Goal: Complete application form: Complete application form

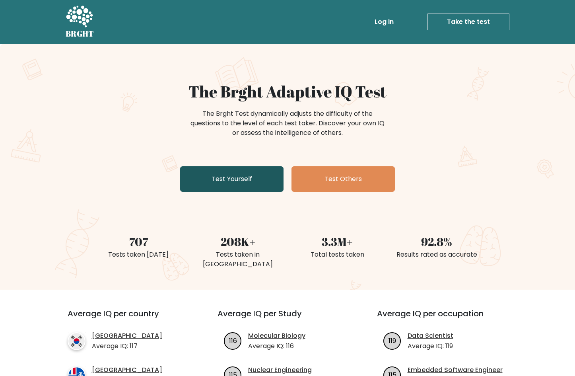
click at [249, 181] on link "Test Yourself" at bounding box center [231, 178] width 103 height 25
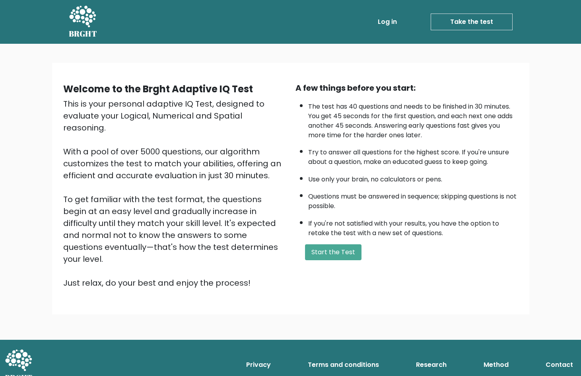
click at [318, 260] on div "A few things before you start: The test has 40 questions and needs to be finish…" at bounding box center [407, 185] width 232 height 207
click at [318, 257] on button "Start the Test" at bounding box center [333, 252] width 56 height 16
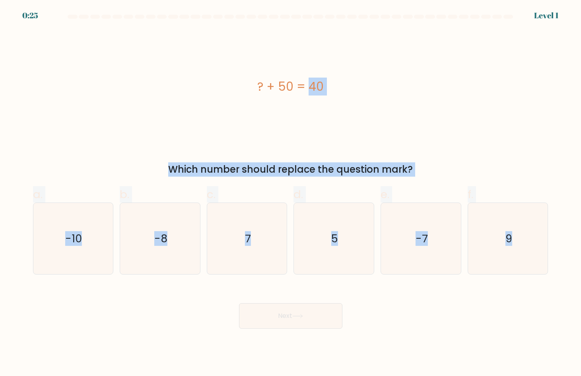
drag, startPoint x: 442, startPoint y: 126, endPoint x: 553, endPoint y: 281, distance: 191.3
click at [553, 281] on form "a. 7" at bounding box center [290, 172] width 581 height 314
click at [88, 247] on icon "-10" at bounding box center [72, 238] width 71 height 71
click at [291, 193] on input "a. -10" at bounding box center [291, 190] width 0 height 5
radio input "true"
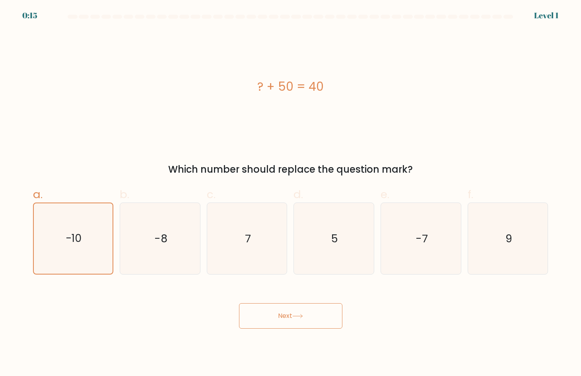
click at [308, 313] on button "Next" at bounding box center [290, 315] width 103 height 25
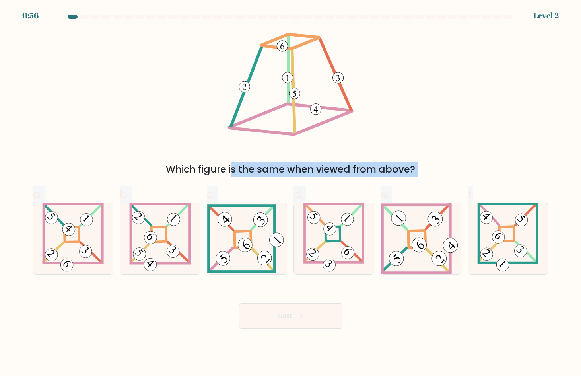
drag, startPoint x: 243, startPoint y: 45, endPoint x: 330, endPoint y: 85, distance: 95.2
click at [503, 213] on form at bounding box center [290, 172] width 581 height 314
drag, startPoint x: 266, startPoint y: 44, endPoint x: 520, endPoint y: 268, distance: 339.1
click at [520, 268] on form at bounding box center [290, 172] width 581 height 314
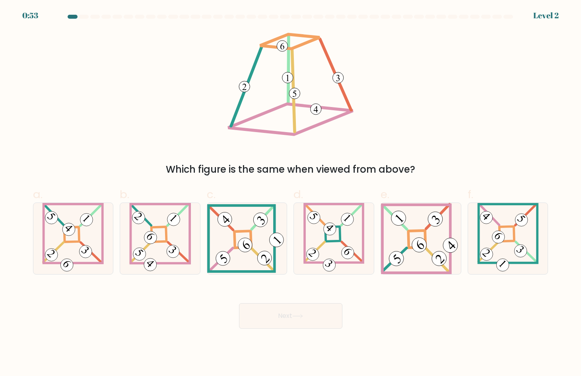
click at [278, 68] on icon at bounding box center [291, 86] width 132 height 113
click at [258, 30] on icon at bounding box center [291, 86] width 132 height 113
drag, startPoint x: 258, startPoint y: 30, endPoint x: 294, endPoint y: 48, distance: 39.7
click at [262, 34] on icon at bounding box center [291, 86] width 132 height 113
click at [294, 48] on 149 at bounding box center [290, 41] width 60 height 14
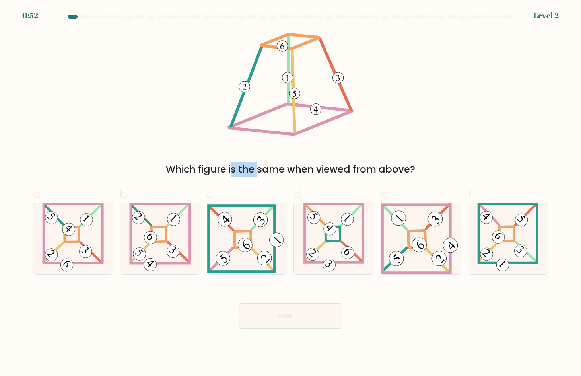
click at [294, 48] on 149 at bounding box center [290, 41] width 60 height 14
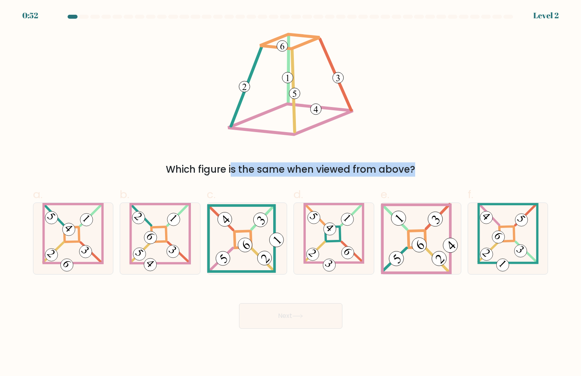
click at [294, 48] on 149 at bounding box center [290, 41] width 60 height 14
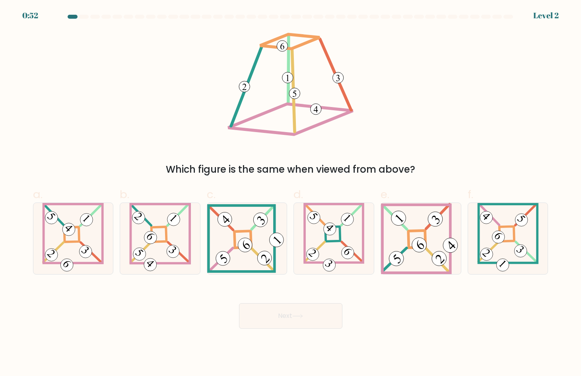
click at [284, 74] on 105_2 at bounding box center [287, 77] width 11 height 11
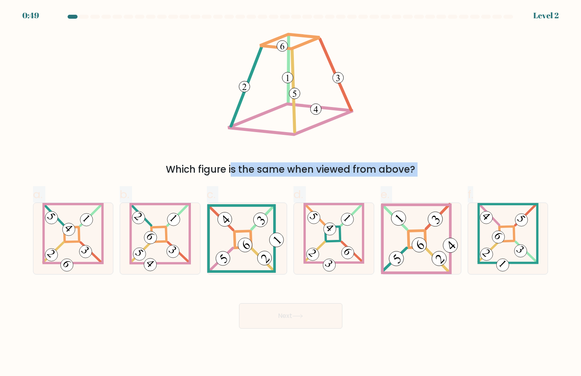
drag, startPoint x: 559, startPoint y: 272, endPoint x: 260, endPoint y: 49, distance: 373.8
click at [260, 49] on form at bounding box center [290, 172] width 581 height 314
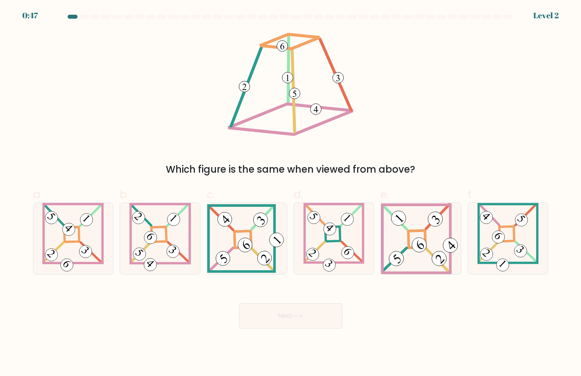
click at [241, 68] on icon at bounding box center [291, 86] width 132 height 113
click at [257, 62] on 47 at bounding box center [246, 86] width 30 height 79
click at [279, 65] on icon at bounding box center [291, 86] width 132 height 113
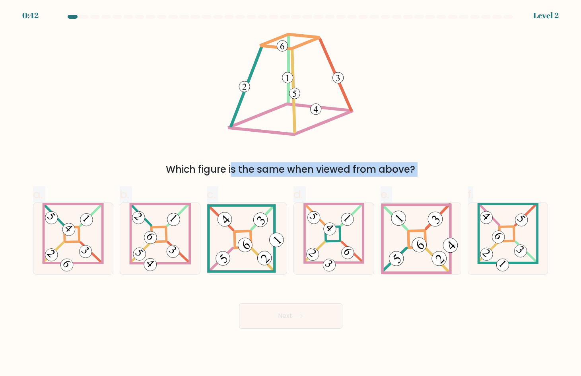
drag, startPoint x: 266, startPoint y: 46, endPoint x: 522, endPoint y: 288, distance: 352.4
click at [522, 288] on form at bounding box center [290, 172] width 581 height 314
copy form "Which figure is the same when viewed from above? a. b. c. d. e. f."
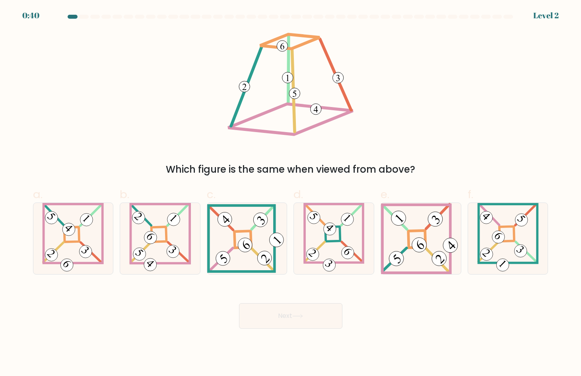
click at [395, 81] on div "Which figure is the same when viewed from above?" at bounding box center [290, 103] width 525 height 146
click at [72, 241] on 273 at bounding box center [71, 234] width 15 height 15
click at [291, 193] on input "a." at bounding box center [291, 190] width 0 height 5
radio input "true"
click at [307, 317] on button "Next" at bounding box center [290, 315] width 103 height 25
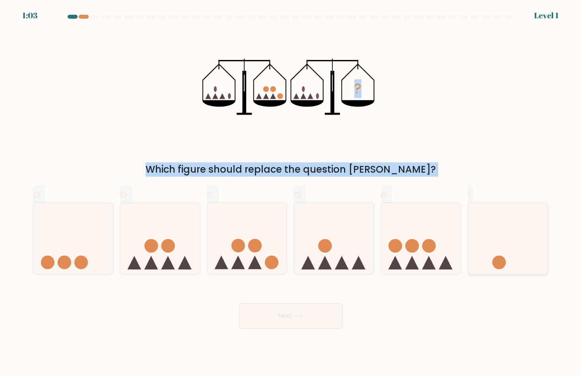
drag, startPoint x: 197, startPoint y: 63, endPoint x: 520, endPoint y: 211, distance: 355.2
click at [520, 211] on form at bounding box center [290, 172] width 581 height 314
click at [410, 104] on div "? Which figure should replace the question mark?" at bounding box center [290, 103] width 525 height 146
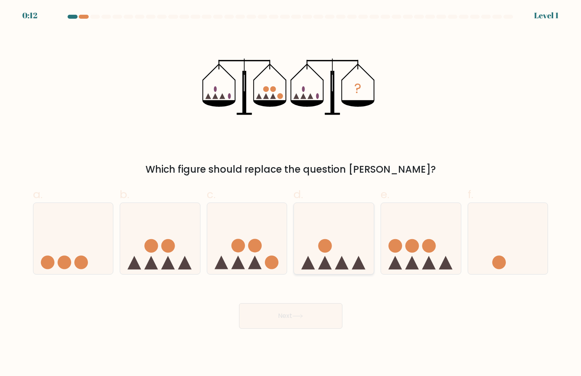
click at [321, 254] on icon at bounding box center [334, 238] width 80 height 66
click at [291, 193] on input "d." at bounding box center [291, 190] width 0 height 5
radio input "true"
click at [314, 310] on button "Next" at bounding box center [290, 315] width 103 height 25
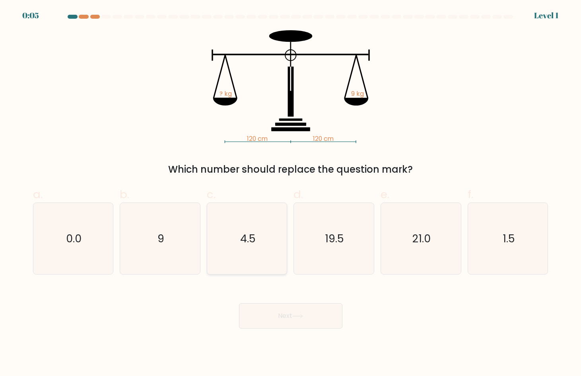
click at [242, 263] on icon "4.5" at bounding box center [247, 238] width 71 height 71
click at [291, 193] on input "c. 4.5" at bounding box center [291, 190] width 0 height 5
radio input "true"
click at [290, 308] on button "Next" at bounding box center [290, 315] width 103 height 25
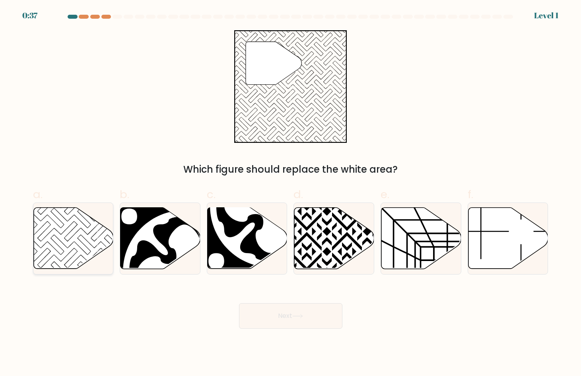
click at [39, 238] on icon at bounding box center [73, 238] width 80 height 61
click at [291, 193] on input "a." at bounding box center [291, 190] width 0 height 5
radio input "true"
click at [306, 318] on button "Next" at bounding box center [290, 315] width 103 height 25
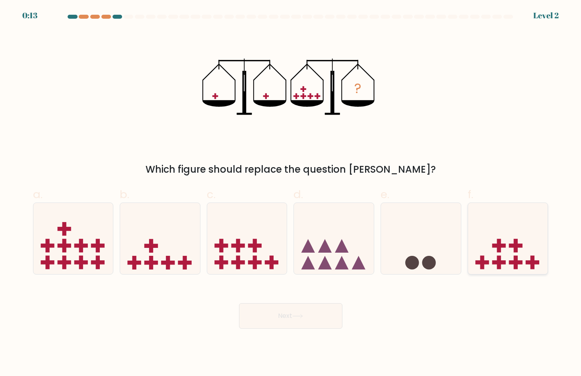
click at [481, 236] on icon at bounding box center [508, 238] width 80 height 66
click at [291, 193] on input "f." at bounding box center [291, 190] width 0 height 5
radio input "true"
click at [333, 315] on button "Next" at bounding box center [290, 315] width 103 height 25
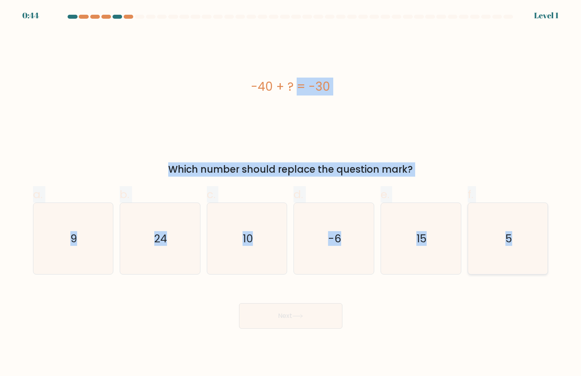
drag, startPoint x: 249, startPoint y: 87, endPoint x: 511, endPoint y: 252, distance: 309.8
click at [511, 252] on form "a. 9" at bounding box center [290, 172] width 581 height 314
copy form "-40 + ? = -30 Which number should replace the question mark? a. 9 b. 24 c. 10 d…"
click at [234, 256] on icon "10" at bounding box center [247, 238] width 71 height 71
click at [291, 193] on input "c. 10" at bounding box center [291, 190] width 0 height 5
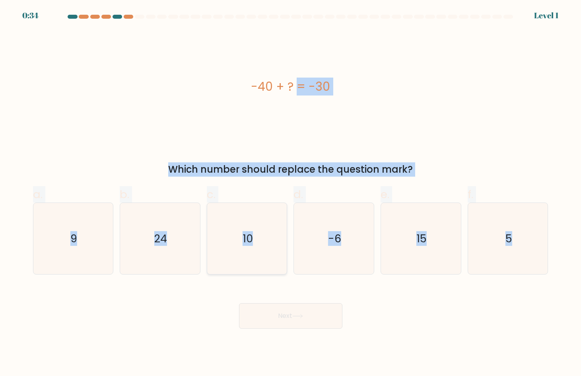
radio input "true"
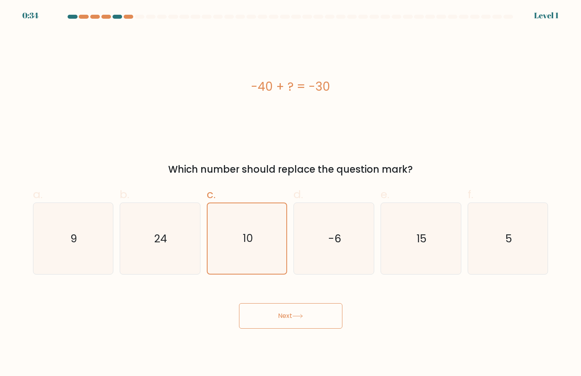
click at [286, 315] on button "Next" at bounding box center [290, 315] width 103 height 25
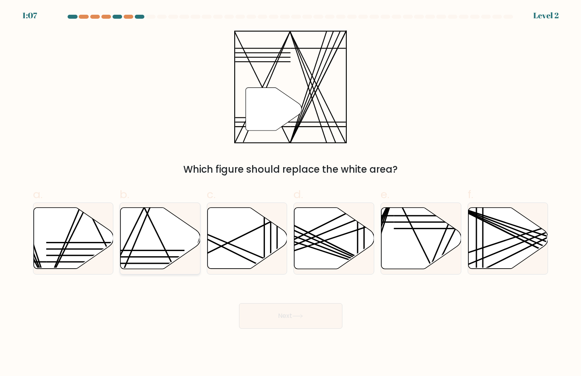
click at [164, 220] on icon at bounding box center [161, 238] width 80 height 61
click at [291, 193] on input "b." at bounding box center [291, 190] width 0 height 5
radio input "true"
click at [142, 241] on icon at bounding box center [160, 238] width 79 height 60
click at [291, 193] on input "b." at bounding box center [291, 190] width 0 height 5
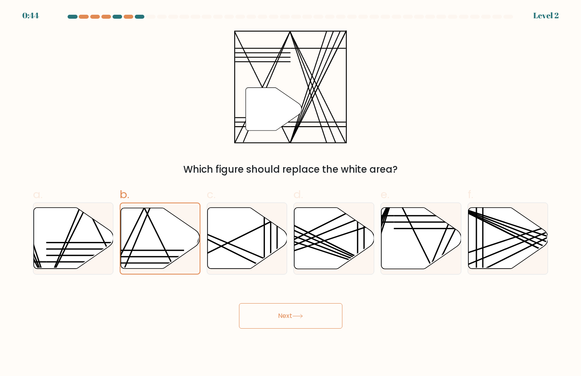
click at [312, 325] on button "Next" at bounding box center [290, 315] width 103 height 25
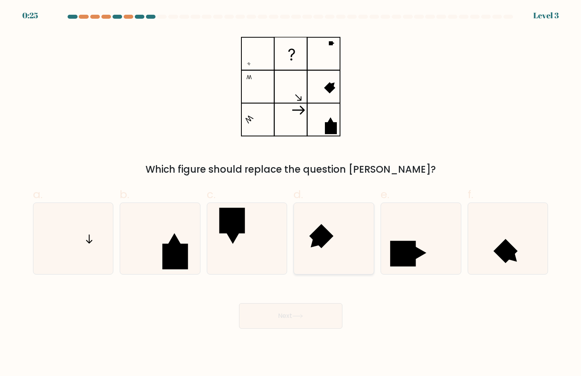
click at [330, 248] on icon at bounding box center [333, 238] width 71 height 71
click at [291, 193] on input "d." at bounding box center [291, 190] width 0 height 5
radio input "true"
click at [317, 312] on button "Next" at bounding box center [290, 315] width 103 height 25
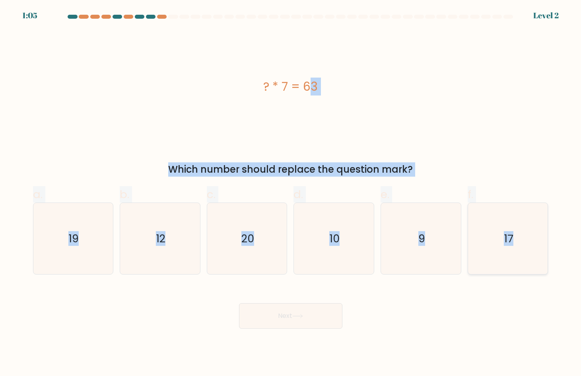
drag, startPoint x: 253, startPoint y: 79, endPoint x: 523, endPoint y: 235, distance: 311.2
click at [523, 235] on form "a. 9" at bounding box center [290, 172] width 581 height 314
copy form "? * 7 = 63 Which number should replace the question mark? a. 19 b. 12 c. 20 d. …"
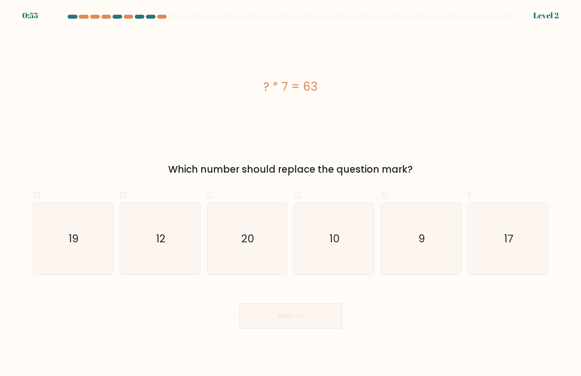
click at [413, 295] on div "Next" at bounding box center [290, 306] width 525 height 45
click at [406, 267] on icon "9" at bounding box center [421, 238] width 71 height 71
click at [291, 193] on input "e. 9" at bounding box center [291, 190] width 0 height 5
radio input "true"
click at [334, 316] on button "Next" at bounding box center [290, 315] width 103 height 25
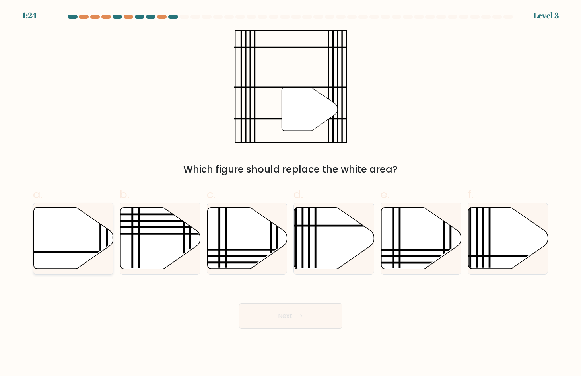
click at [95, 240] on icon at bounding box center [73, 238] width 80 height 61
click at [291, 193] on input "a." at bounding box center [291, 190] width 0 height 5
radio input "true"
click at [317, 312] on button "Next" at bounding box center [290, 315] width 103 height 25
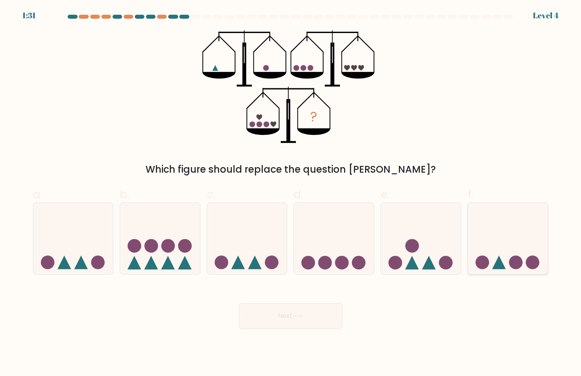
click at [528, 249] on icon at bounding box center [508, 238] width 80 height 66
click at [291, 193] on input "f." at bounding box center [291, 190] width 0 height 5
radio input "true"
click at [306, 322] on button "Next" at bounding box center [290, 315] width 103 height 25
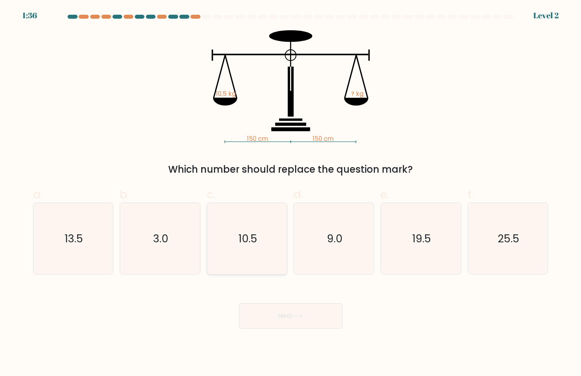
click at [252, 247] on icon "10.5" at bounding box center [247, 238] width 71 height 71
click at [291, 193] on input "c. 10.5" at bounding box center [291, 190] width 0 height 5
radio input "true"
click at [287, 319] on button "Next" at bounding box center [290, 315] width 103 height 25
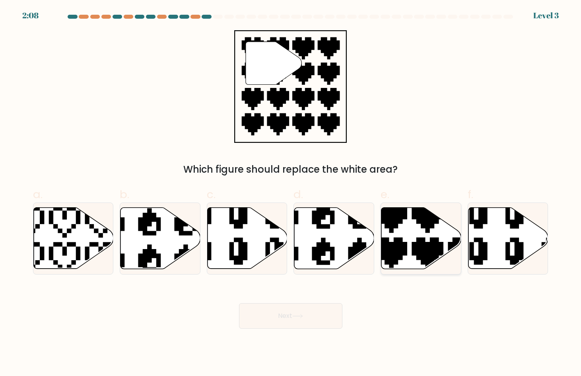
click at [431, 251] on icon at bounding box center [446, 271] width 140 height 140
click at [291, 193] on input "e." at bounding box center [291, 190] width 0 height 5
radio input "true"
click at [279, 322] on button "Next" at bounding box center [290, 315] width 103 height 25
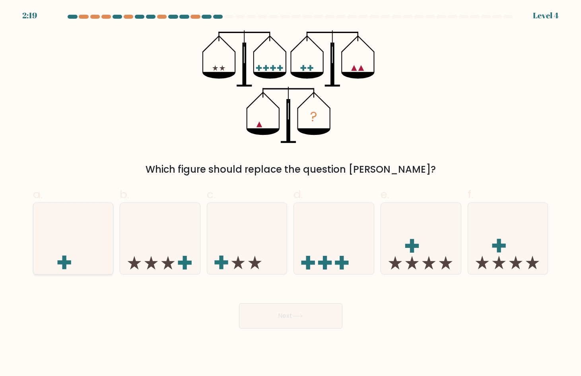
click at [80, 233] on icon at bounding box center [73, 238] width 80 height 66
click at [291, 193] on input "a." at bounding box center [291, 190] width 0 height 5
radio input "true"
click at [279, 316] on button "Next" at bounding box center [290, 315] width 103 height 25
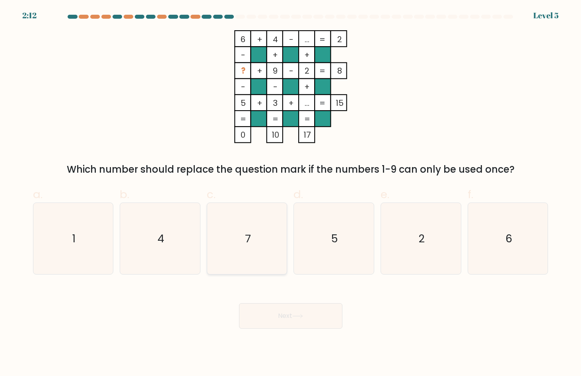
click at [253, 226] on icon "7" at bounding box center [247, 238] width 71 height 71
click at [291, 193] on input "c. 7" at bounding box center [291, 190] width 0 height 5
radio input "true"
click at [292, 308] on button "Next" at bounding box center [290, 315] width 103 height 25
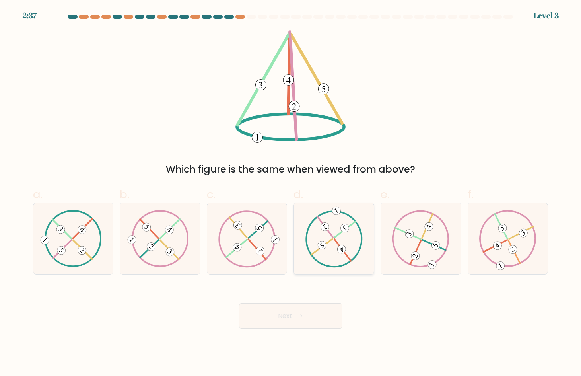
click at [331, 246] on icon at bounding box center [334, 238] width 58 height 57
click at [291, 193] on input "d." at bounding box center [291, 190] width 0 height 5
radio input "true"
click at [323, 324] on button "Next" at bounding box center [290, 315] width 103 height 25
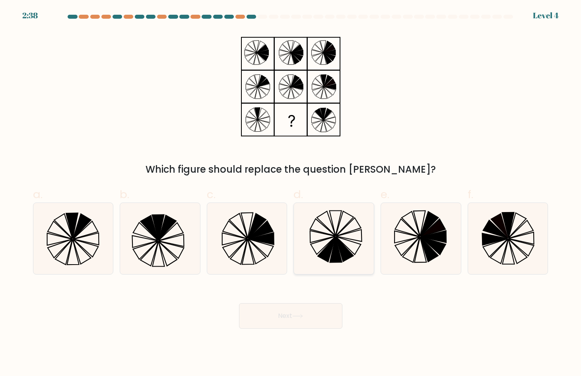
click at [341, 214] on icon at bounding box center [333, 238] width 71 height 71
click at [291, 193] on input "d." at bounding box center [291, 190] width 0 height 5
radio input "true"
click at [327, 311] on button "Next" at bounding box center [290, 315] width 103 height 25
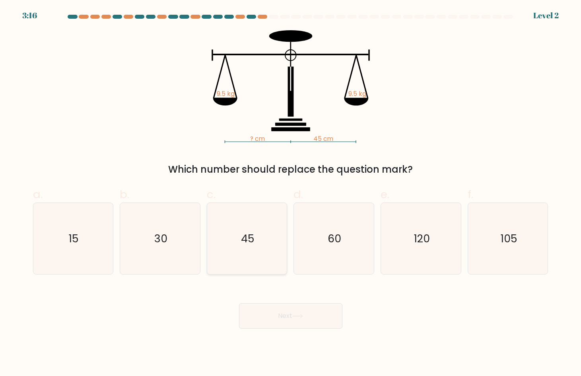
click at [274, 218] on icon "45" at bounding box center [247, 238] width 71 height 71
click at [291, 193] on input "c. 45" at bounding box center [291, 190] width 0 height 5
radio input "true"
click at [306, 324] on button "Next" at bounding box center [290, 315] width 103 height 25
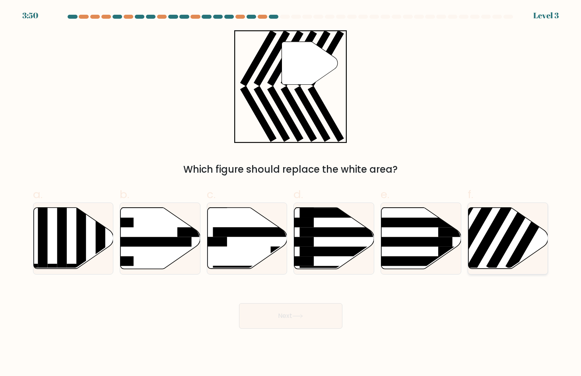
click at [512, 243] on icon at bounding box center [509, 238] width 80 height 61
click at [291, 193] on input "f." at bounding box center [291, 190] width 0 height 5
radio input "true"
click at [315, 314] on button "Next" at bounding box center [290, 315] width 103 height 25
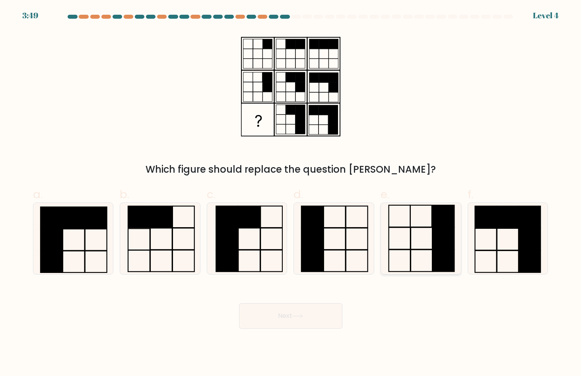
click at [419, 239] on icon at bounding box center [421, 238] width 71 height 71
click at [291, 193] on input "e." at bounding box center [291, 190] width 0 height 5
radio input "true"
click at [327, 320] on button "Next" at bounding box center [290, 315] width 103 height 25
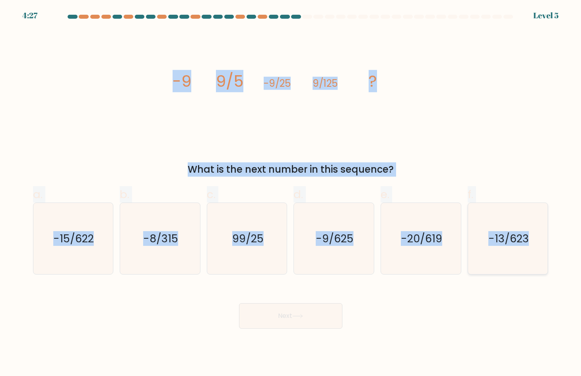
drag, startPoint x: 165, startPoint y: 83, endPoint x: 535, endPoint y: 271, distance: 415.3
click at [535, 271] on form at bounding box center [290, 172] width 581 height 314
copy form "-9 9/5 -9/25 9/125 ? What is the next number in this sequence? a. -15/622 b. -8…"
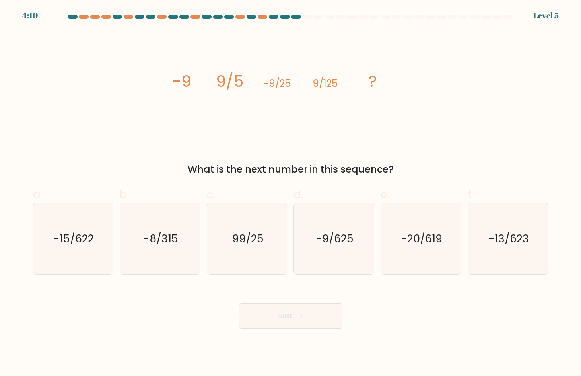
click at [413, 312] on div "Next" at bounding box center [290, 306] width 525 height 45
click at [372, 244] on div "-9/625" at bounding box center [334, 239] width 81 height 72
click at [291, 193] on input "d. -9/625" at bounding box center [291, 190] width 0 height 5
radio input "true"
click at [318, 313] on button "Next" at bounding box center [290, 315] width 103 height 25
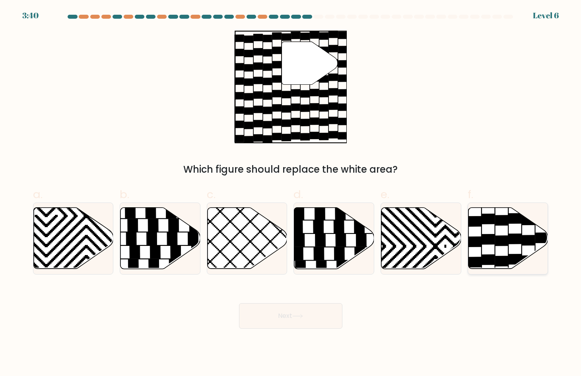
click at [510, 230] on icon at bounding box center [509, 238] width 80 height 61
click at [291, 193] on input "f." at bounding box center [291, 190] width 0 height 5
radio input "true"
click at [298, 315] on icon at bounding box center [297, 316] width 11 height 4
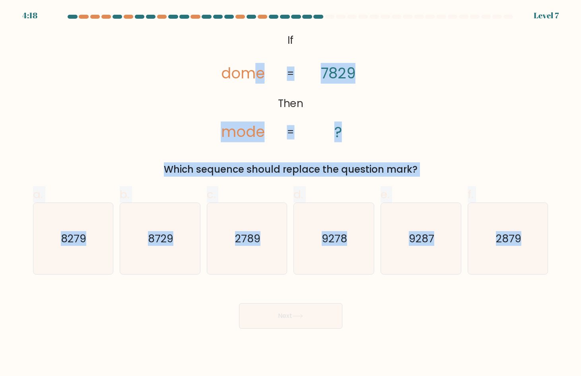
drag, startPoint x: 251, startPoint y: 40, endPoint x: 527, endPoint y: 275, distance: 362.1
click at [527, 275] on form "If ?" at bounding box center [290, 172] width 581 height 314
copy form "e mode 7829 ? = = Which sequence should replace the question mark? a. 8279 b. 8…"
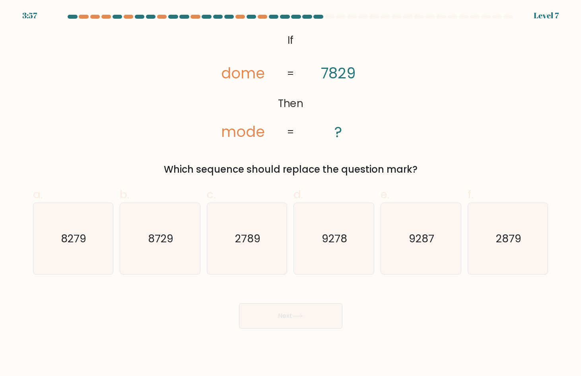
click at [400, 292] on div "Next" at bounding box center [290, 306] width 525 height 45
click at [246, 242] on text "2789" at bounding box center [247, 238] width 25 height 15
click at [291, 193] on input "c. 2789" at bounding box center [291, 190] width 0 height 5
radio input "true"
click at [296, 329] on body "3:53 Level 7 If" at bounding box center [290, 188] width 581 height 376
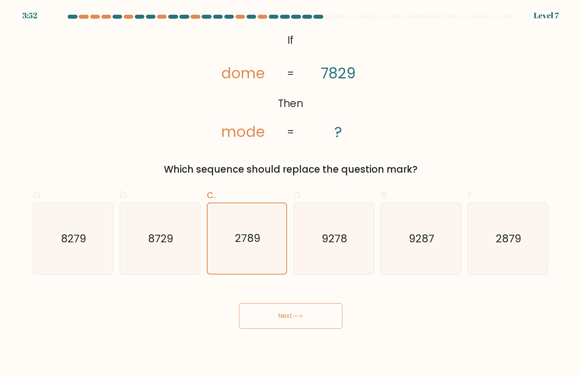
click at [300, 321] on button "Next" at bounding box center [290, 315] width 103 height 25
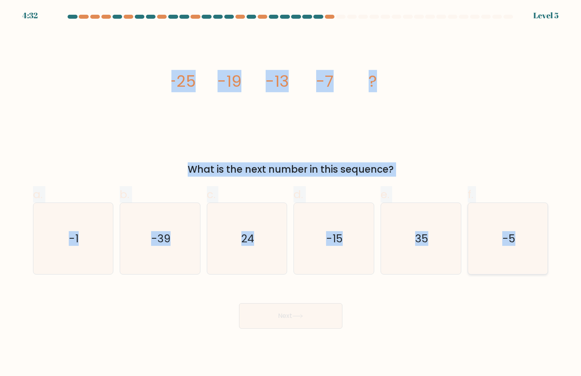
drag, startPoint x: 160, startPoint y: 81, endPoint x: 526, endPoint y: 252, distance: 403.7
click at [526, 252] on form at bounding box center [290, 172] width 581 height 314
copy form "-25 -19 -13 -7 ? What is the next number in this sequence? a. -1 b. -39 c. 24 d…"
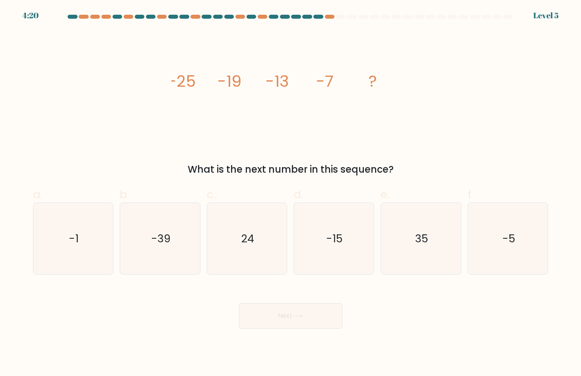
click at [90, 311] on div "Next" at bounding box center [290, 306] width 525 height 45
click at [82, 253] on icon "-1" at bounding box center [72, 238] width 71 height 71
click at [291, 193] on input "a. -1" at bounding box center [291, 190] width 0 height 5
radio input "true"
click at [255, 315] on button "Next" at bounding box center [290, 315] width 103 height 25
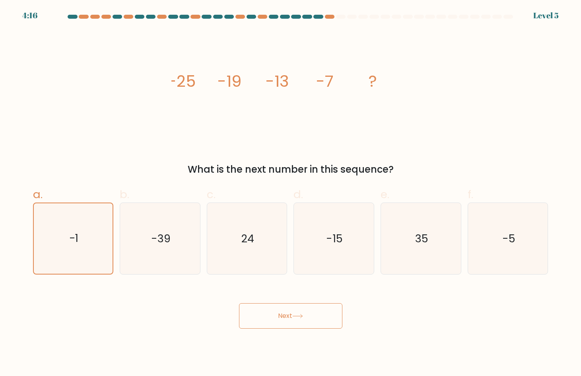
click at [284, 312] on button "Next" at bounding box center [290, 315] width 103 height 25
click at [297, 318] on icon at bounding box center [297, 316] width 11 height 4
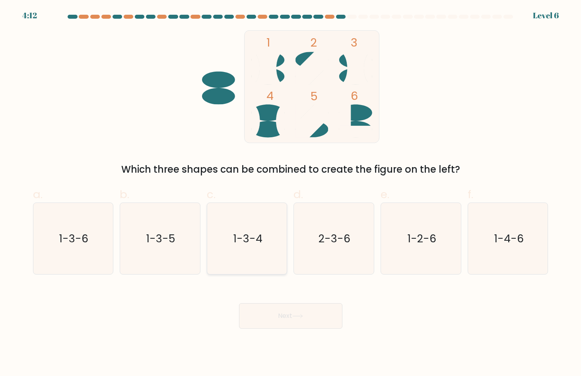
click at [253, 245] on text "1-3-4" at bounding box center [247, 238] width 29 height 15
click at [291, 193] on input "c. 1-3-4" at bounding box center [291, 190] width 0 height 5
radio input "true"
click at [292, 315] on button "Next" at bounding box center [290, 315] width 103 height 25
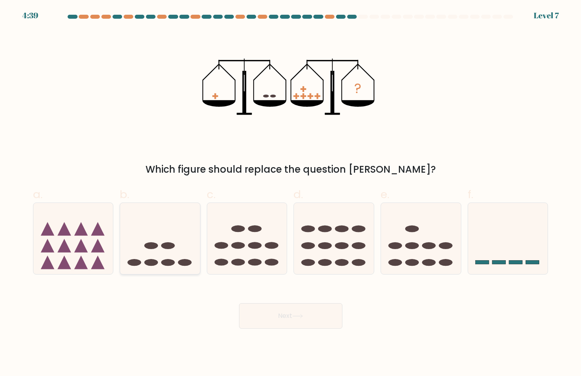
click at [172, 249] on icon at bounding box center [160, 238] width 80 height 66
click at [291, 193] on input "b." at bounding box center [291, 190] width 0 height 5
radio input "true"
click at [273, 305] on button "Next" at bounding box center [290, 315] width 103 height 25
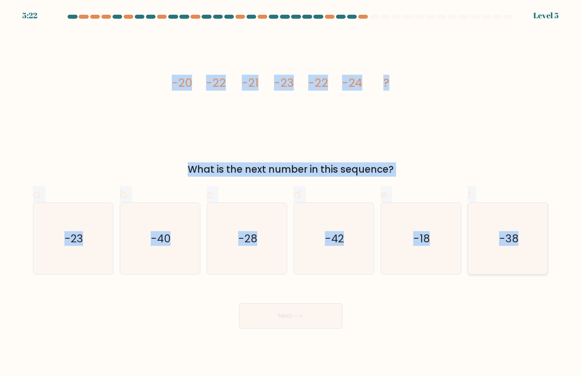
drag, startPoint x: 150, startPoint y: 84, endPoint x: 534, endPoint y: 256, distance: 420.8
click at [534, 256] on form at bounding box center [290, 172] width 581 height 314
copy form "-20 -22 -21 -23 -22 -24 ? What is the next number in this sequence? a. -23 b. -…"
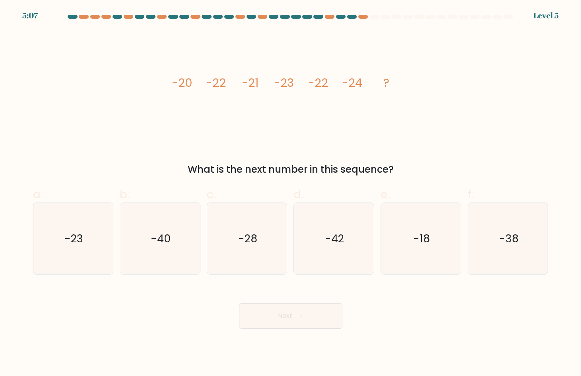
click at [434, 317] on div "Next" at bounding box center [290, 306] width 525 height 45
click at [87, 238] on icon "-23" at bounding box center [72, 238] width 71 height 71
click at [291, 193] on input "a. -23" at bounding box center [291, 190] width 0 height 5
radio input "true"
click at [273, 329] on body "5:05 Level 5" at bounding box center [290, 188] width 581 height 376
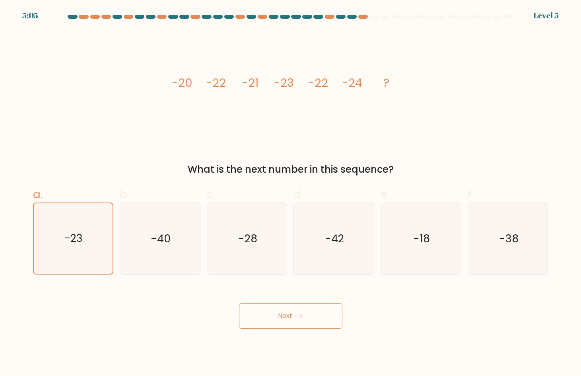
click at [273, 320] on button "Next" at bounding box center [290, 315] width 103 height 25
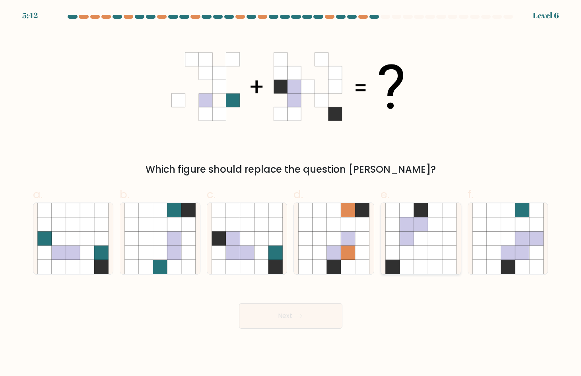
click at [448, 242] on icon at bounding box center [449, 239] width 14 height 14
click at [291, 193] on input "e." at bounding box center [291, 190] width 0 height 5
radio input "true"
click at [288, 329] on body "5:40 Level 6" at bounding box center [290, 188] width 581 height 376
click at [275, 257] on icon at bounding box center [276, 252] width 14 height 14
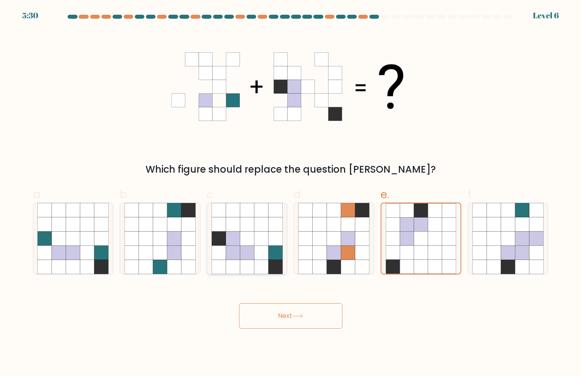
click at [291, 193] on input "c." at bounding box center [291, 190] width 0 height 5
radio input "true"
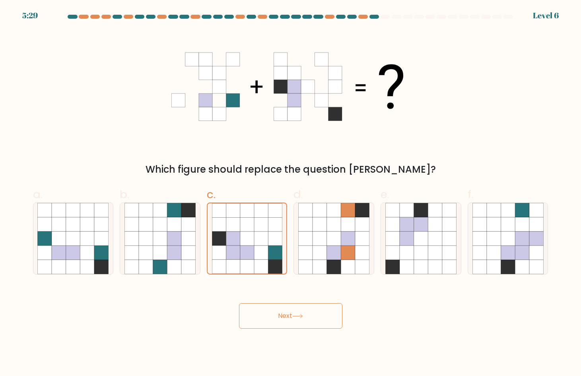
click at [303, 318] on icon at bounding box center [297, 316] width 11 height 4
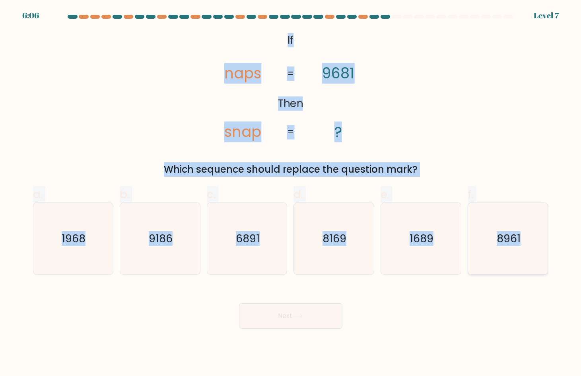
drag, startPoint x: 272, startPoint y: 37, endPoint x: 545, endPoint y: 252, distance: 346.8
click at [545, 252] on form "If ?" at bounding box center [290, 172] width 581 height 314
copy form "If Then naps snap 9681 ? = = Which sequence should replace the question mark? a…"
click at [457, 127] on div "@import url('https://fonts.googleapis.com/css?family=Abril+Fatface:400,100,100i…" at bounding box center [290, 103] width 525 height 146
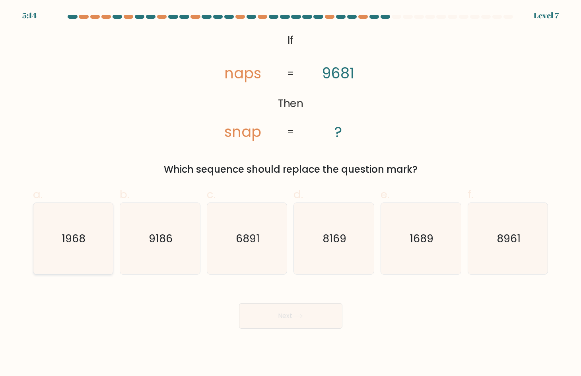
click at [88, 241] on icon "1968" at bounding box center [72, 238] width 71 height 71
click at [291, 193] on input "a. 1968" at bounding box center [291, 190] width 0 height 5
radio input "true"
click at [279, 313] on button "Next" at bounding box center [290, 315] width 103 height 25
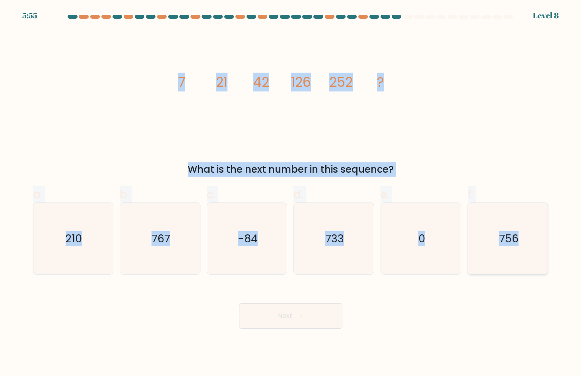
drag, startPoint x: 172, startPoint y: 78, endPoint x: 518, endPoint y: 234, distance: 379.3
click at [518, 234] on form at bounding box center [290, 172] width 581 height 314
copy form "7 21 42 126 252 ? What is the next number in this sequence? a. 210 b. 767 c. -8…"
click at [412, 86] on div "image/svg+xml 7 21 42 126 252 ? What is the next number in this sequence?" at bounding box center [290, 103] width 525 height 146
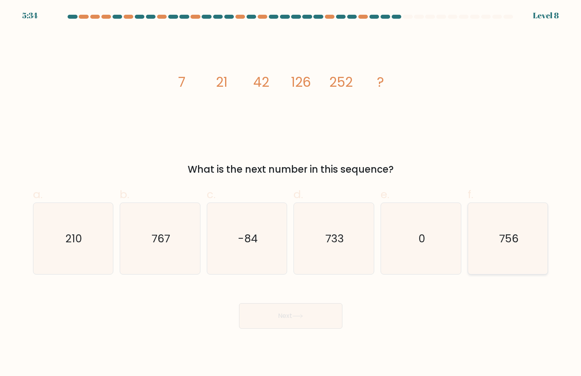
click at [502, 244] on text "756" at bounding box center [508, 238] width 19 height 15
click at [291, 193] on input "f. 756" at bounding box center [291, 190] width 0 height 5
radio input "true"
click at [323, 315] on button "Next" at bounding box center [290, 315] width 103 height 25
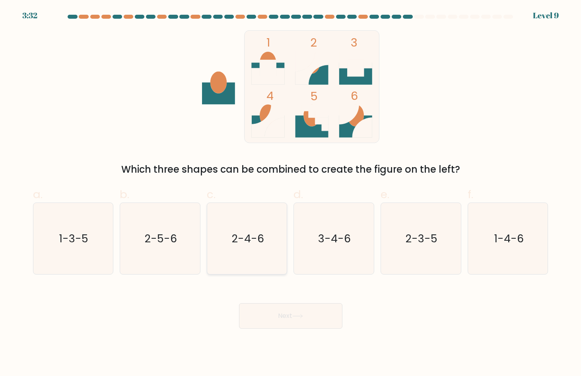
click at [255, 254] on icon "2-4-6" at bounding box center [247, 238] width 71 height 71
click at [291, 193] on input "c. 2-4-6" at bounding box center [291, 190] width 0 height 5
radio input "true"
click at [283, 315] on button "Next" at bounding box center [290, 315] width 103 height 25
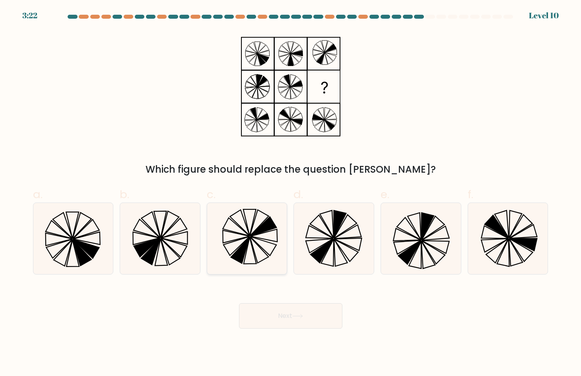
click at [278, 234] on icon at bounding box center [247, 238] width 71 height 71
click at [291, 193] on input "c." at bounding box center [291, 190] width 0 height 5
radio input "true"
click at [295, 309] on button "Next" at bounding box center [290, 315] width 103 height 25
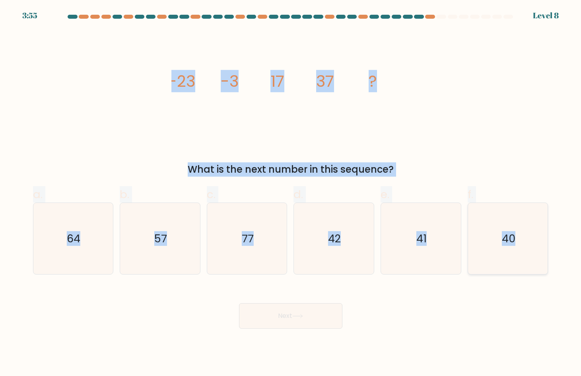
drag, startPoint x: 160, startPoint y: 80, endPoint x: 516, endPoint y: 230, distance: 387.1
click at [516, 230] on form at bounding box center [290, 172] width 581 height 314
copy form "-23 -3 17 37 ? What is the next number in this sequence? a. 64 b. 57 c. 77 d. 4…"
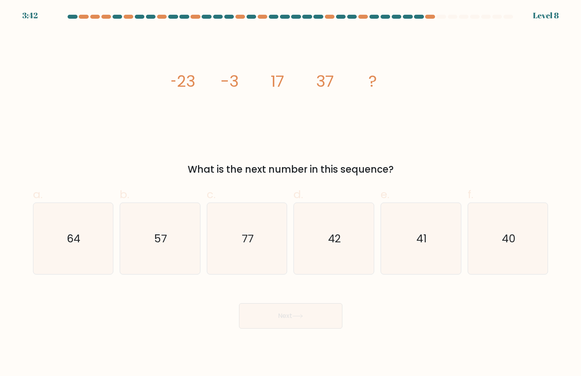
click at [430, 318] on div "Next" at bounding box center [290, 306] width 525 height 45
click at [154, 249] on icon "57" at bounding box center [160, 238] width 71 height 71
click at [291, 193] on input "b. 57" at bounding box center [291, 190] width 0 height 5
radio input "true"
click at [286, 315] on button "Next" at bounding box center [290, 315] width 103 height 25
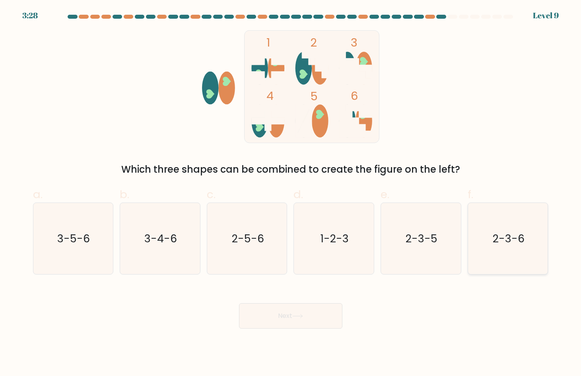
click at [507, 250] on icon "2-3-6" at bounding box center [508, 238] width 71 height 71
click at [291, 193] on input "f. 2-3-6" at bounding box center [291, 190] width 0 height 5
radio input "true"
click at [307, 323] on button "Next" at bounding box center [290, 315] width 103 height 25
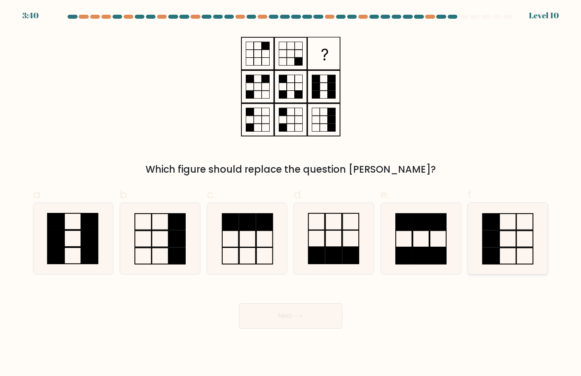
click at [485, 243] on rect at bounding box center [491, 239] width 17 height 16
click at [291, 193] on input "f." at bounding box center [291, 190] width 0 height 5
radio input "true"
click at [302, 323] on button "Next" at bounding box center [290, 315] width 103 height 25
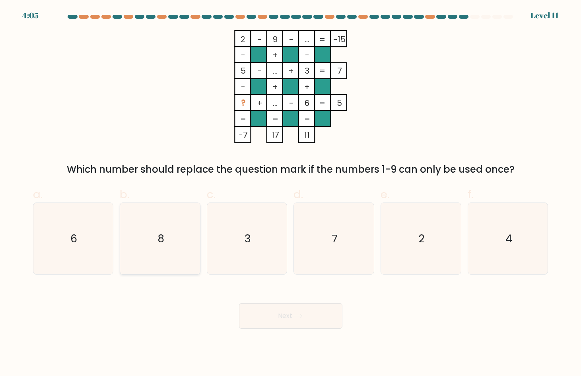
click at [167, 230] on icon "8" at bounding box center [160, 238] width 71 height 71
click at [291, 193] on input "b. 8" at bounding box center [291, 190] width 0 height 5
radio input "true"
click at [321, 332] on body "4:05 Level 11" at bounding box center [290, 188] width 581 height 376
click at [321, 318] on button "Next" at bounding box center [290, 315] width 103 height 25
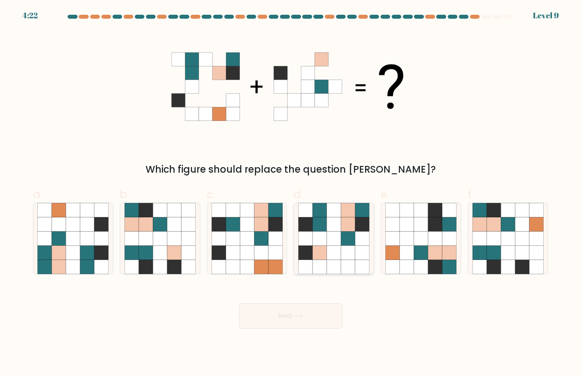
click at [322, 229] on icon at bounding box center [320, 224] width 14 height 14
click at [291, 193] on input "d." at bounding box center [291, 190] width 0 height 5
radio input "true"
click at [315, 314] on button "Next" at bounding box center [290, 315] width 103 height 25
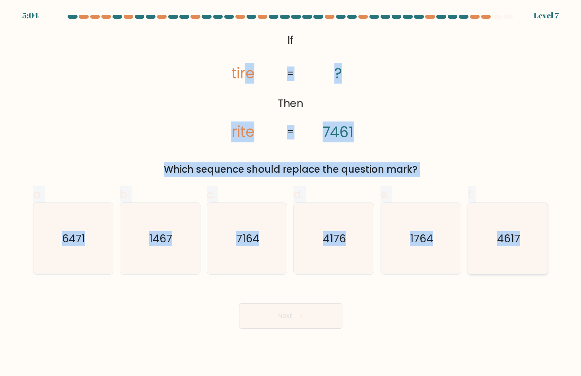
drag, startPoint x: 249, startPoint y: 39, endPoint x: 527, endPoint y: 245, distance: 346.1
click at [527, 245] on form "If ?" at bounding box center [290, 172] width 581 height 314
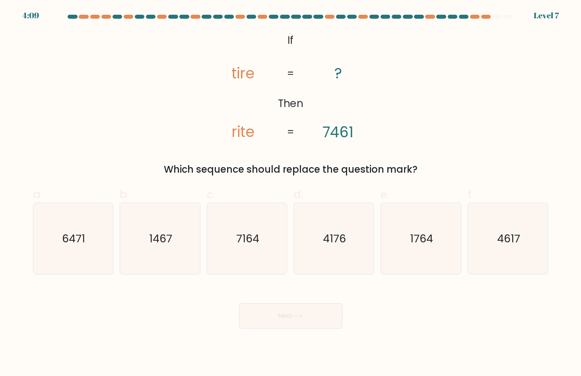
click at [410, 292] on div "Next" at bounding box center [290, 306] width 525 height 45
click at [502, 246] on icon "4617" at bounding box center [508, 238] width 71 height 71
click at [291, 193] on input "f. 4617" at bounding box center [291, 190] width 0 height 5
radio input "true"
click at [277, 311] on button "Next" at bounding box center [290, 315] width 103 height 25
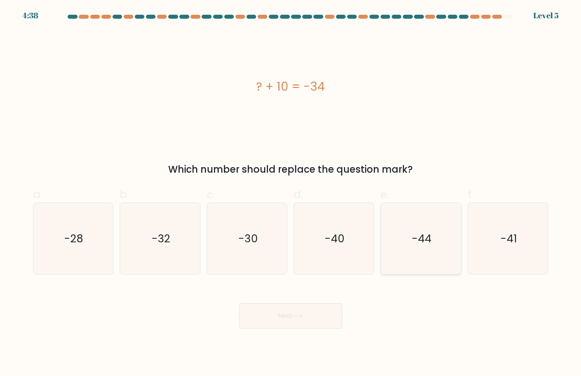
click at [433, 236] on icon "-44" at bounding box center [421, 238] width 71 height 71
click at [291, 193] on input "e. -44" at bounding box center [291, 190] width 0 height 5
radio input "true"
click at [280, 323] on button "Next" at bounding box center [290, 315] width 103 height 25
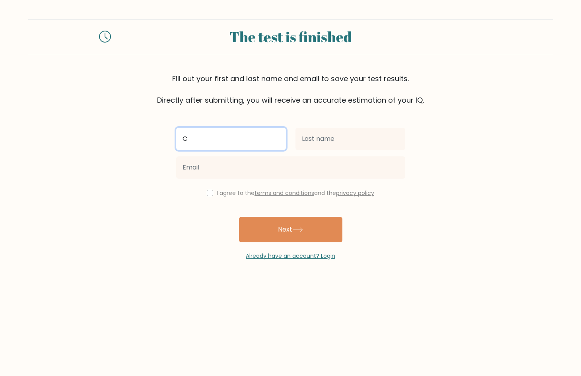
click at [211, 139] on input "C" at bounding box center [231, 139] width 110 height 22
type input "Clarisse"
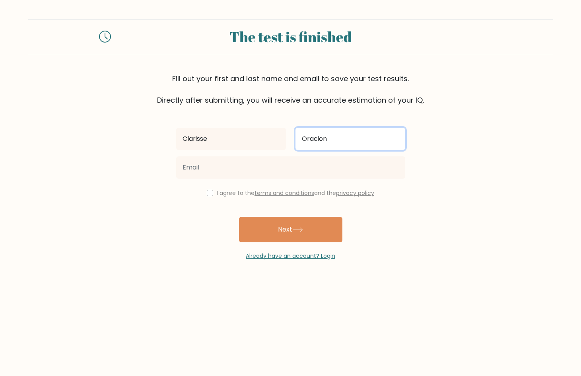
type input "Oracion"
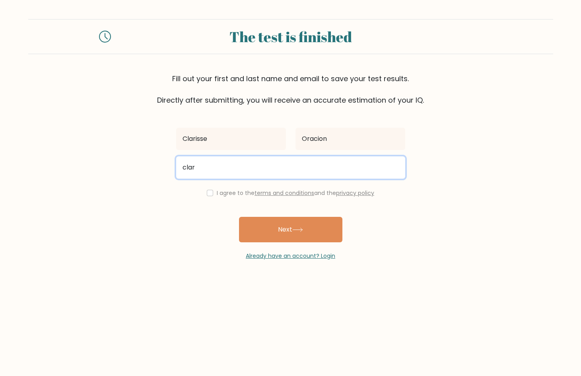
type input "clarissacomiso01@gmail.com"
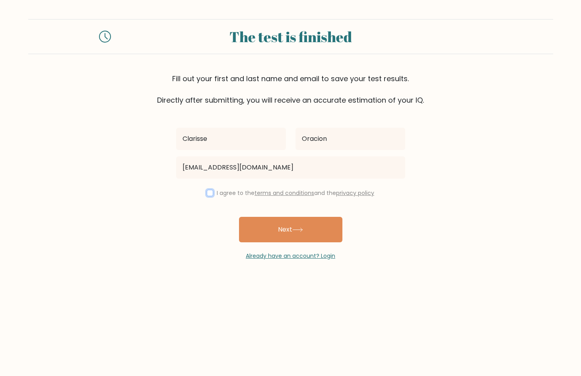
click at [210, 191] on input "checkbox" at bounding box center [210, 193] width 6 height 6
checkbox input "true"
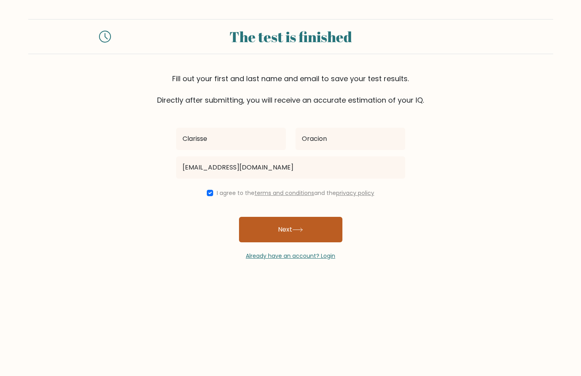
click at [293, 230] on button "Next" at bounding box center [290, 229] width 103 height 25
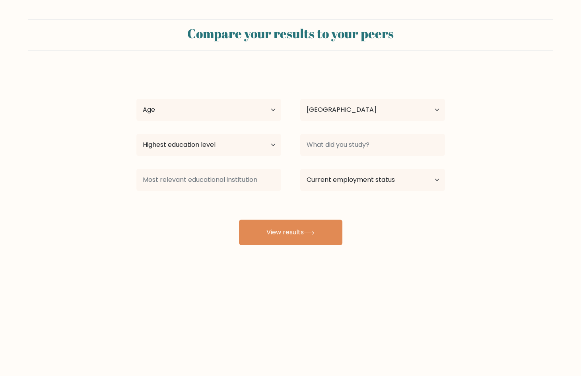
select select "PH"
click at [200, 106] on select "Age Under [DEMOGRAPHIC_DATA] [DEMOGRAPHIC_DATA] [DEMOGRAPHIC_DATA] [DEMOGRAPHIC…" at bounding box center [208, 110] width 145 height 22
select select "25_34"
click at [136, 99] on select "Age Under [DEMOGRAPHIC_DATA] [DEMOGRAPHIC_DATA] [DEMOGRAPHIC_DATA] [DEMOGRAPHIC…" at bounding box center [208, 110] width 145 height 22
click at [238, 148] on select "Highest education level No schooling Primary Lower Secondary Upper Secondary Oc…" at bounding box center [208, 145] width 145 height 22
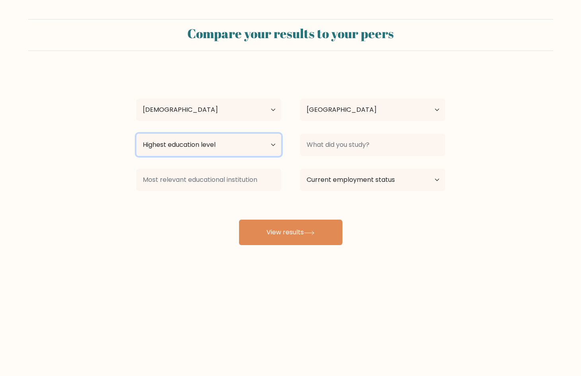
select select "bachelors_degree"
click at [136, 134] on select "Highest education level No schooling Primary Lower Secondary Upper Secondary Oc…" at bounding box center [208, 145] width 145 height 22
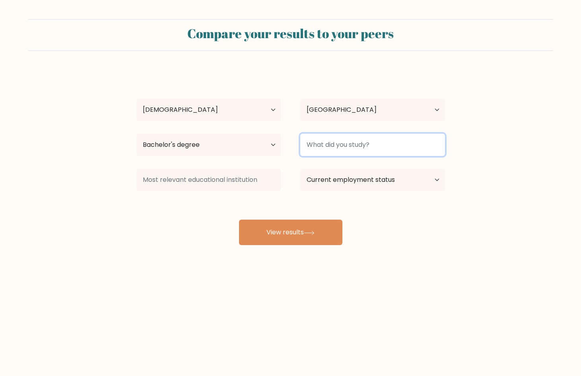
click at [363, 145] on input at bounding box center [372, 145] width 145 height 22
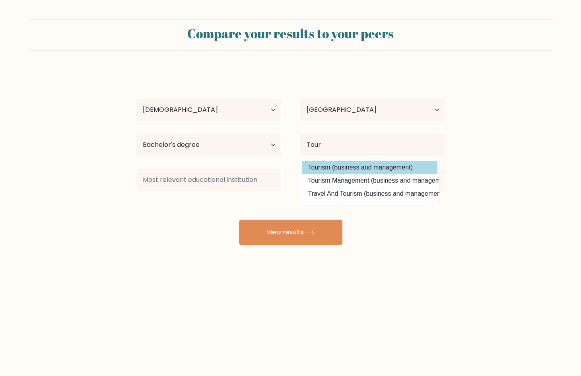
click at [389, 173] on option "Tourism (business and management)" at bounding box center [369, 167] width 135 height 13
type input "Tourism"
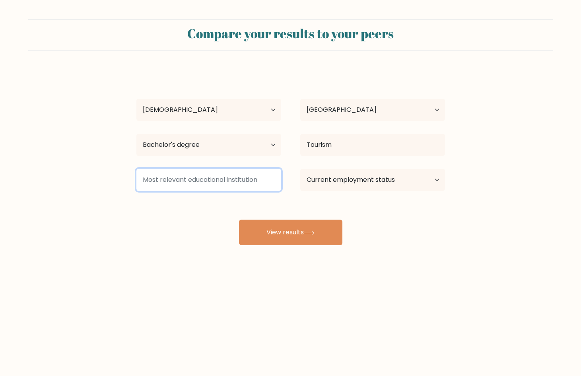
click at [231, 179] on input at bounding box center [208, 180] width 145 height 22
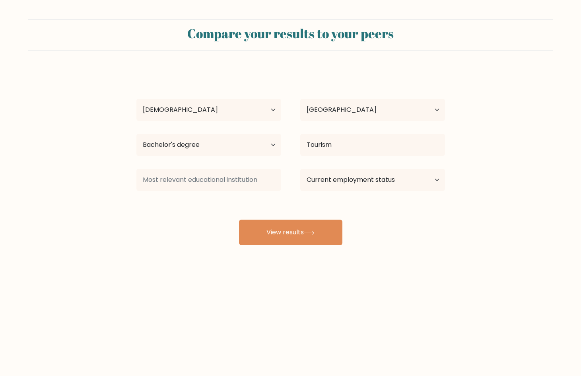
click at [327, 206] on div "[PERSON_NAME] Age Under [DEMOGRAPHIC_DATA] [DEMOGRAPHIC_DATA] [DEMOGRAPHIC_DATA…" at bounding box center [291, 157] width 318 height 175
click at [361, 189] on select "Current employment status Employed Student Retired Other / prefer not to answer" at bounding box center [372, 180] width 145 height 22
select select "other"
click at [300, 169] on select "Current employment status Employed Student Retired Other / prefer not to answer" at bounding box center [372, 180] width 145 height 22
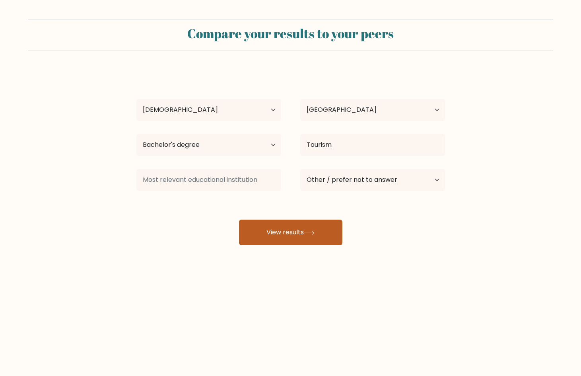
click at [334, 234] on button "View results" at bounding box center [290, 232] width 103 height 25
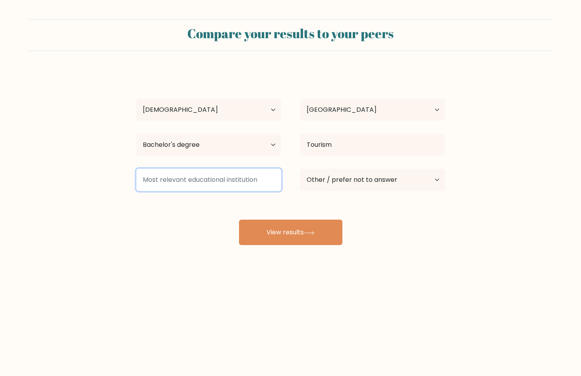
click at [210, 176] on input at bounding box center [208, 180] width 145 height 22
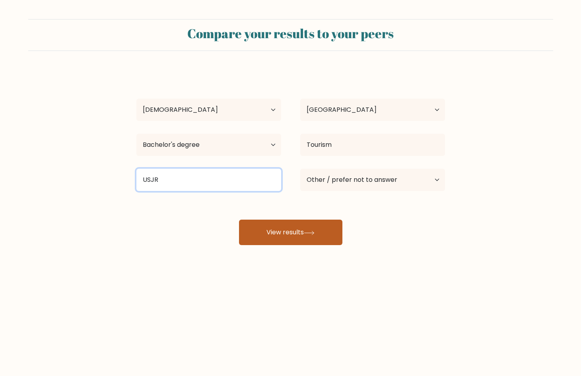
type input "USJR"
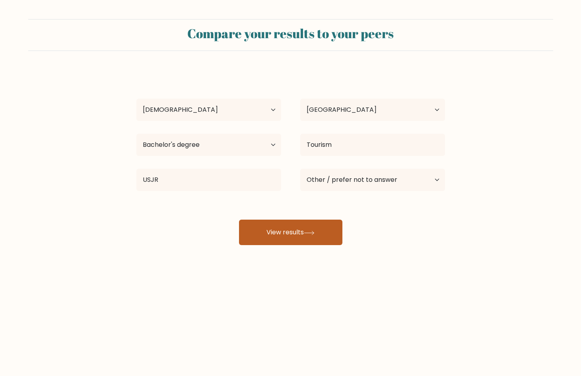
click at [283, 233] on button "View results" at bounding box center [290, 232] width 103 height 25
